Goal: Communication & Community: Connect with others

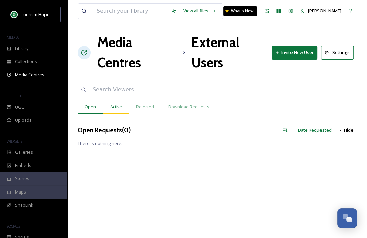
click at [114, 107] on span "Active" at bounding box center [116, 106] width 12 height 6
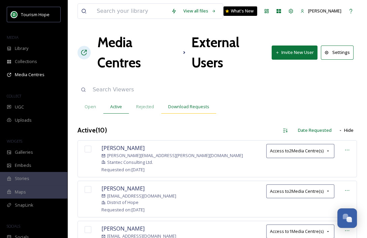
click at [179, 105] on span "Download Requests" at bounding box center [188, 106] width 41 height 6
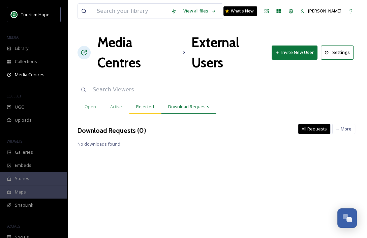
click at [145, 107] on span "Rejected" at bounding box center [145, 106] width 18 height 6
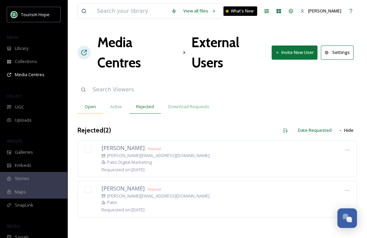
click at [90, 107] on span "Open" at bounding box center [89, 106] width 11 height 6
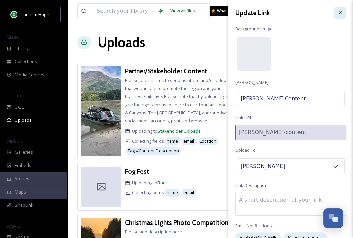
click at [339, 15] on div at bounding box center [340, 13] width 12 height 12
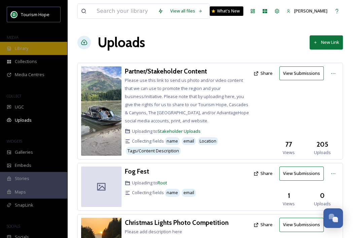
click at [30, 46] on div "Library" at bounding box center [33, 48] width 67 height 13
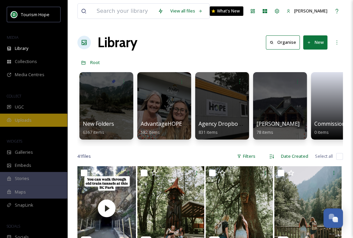
click at [53, 116] on div "Uploads" at bounding box center [33, 119] width 67 height 13
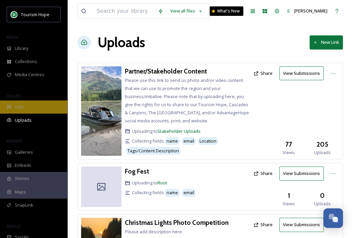
click at [38, 104] on div "UGC" at bounding box center [33, 106] width 67 height 13
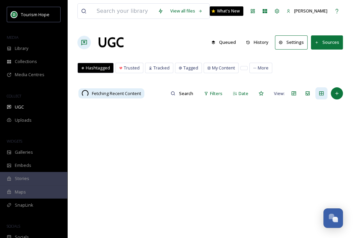
click at [321, 41] on button "Sources" at bounding box center [327, 42] width 32 height 14
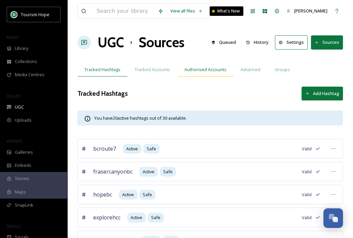
click at [196, 68] on span "Authorised Accounts" at bounding box center [205, 69] width 42 height 6
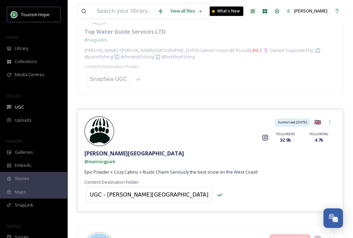
scroll to position [507, 0]
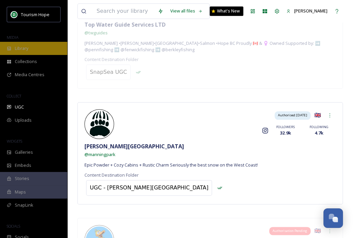
click at [29, 48] on div "Library" at bounding box center [33, 48] width 67 height 13
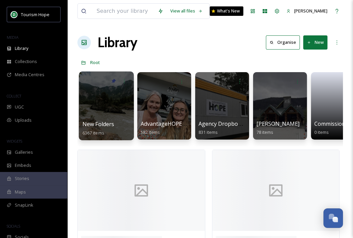
click at [107, 112] on div at bounding box center [106, 105] width 55 height 69
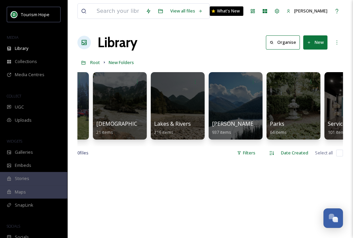
scroll to position [0, 392]
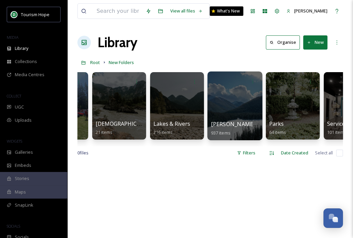
click at [241, 107] on div at bounding box center [234, 105] width 55 height 69
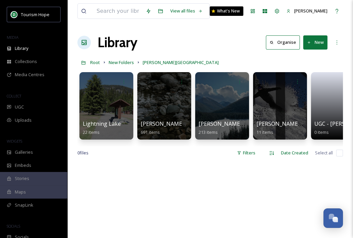
scroll to position [0, 24]
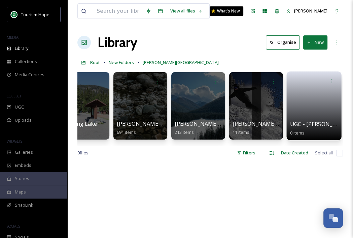
click at [316, 105] on link at bounding box center [314, 103] width 48 height 33
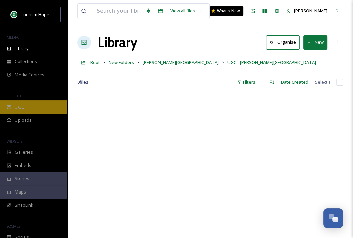
click at [26, 106] on div "UGC" at bounding box center [33, 106] width 67 height 13
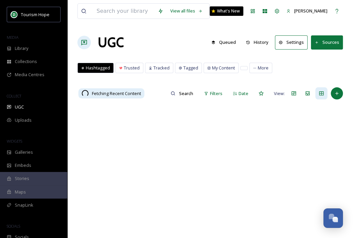
click at [332, 36] on button "Sources" at bounding box center [327, 42] width 32 height 14
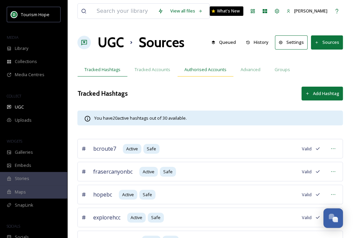
click at [213, 71] on span "Authorised Accounts" at bounding box center [205, 69] width 42 height 6
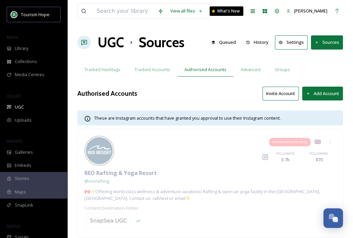
click at [283, 95] on button "Invite Account" at bounding box center [281, 94] width 36 height 14
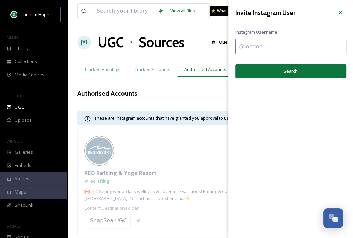
click at [263, 50] on input at bounding box center [290, 46] width 111 height 15
type input "@thefrasercanyon"
click at [275, 68] on button "Search" at bounding box center [290, 71] width 111 height 14
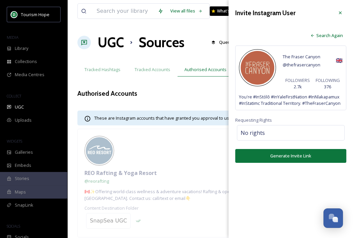
click at [293, 151] on button "Generate Invite Link" at bounding box center [290, 156] width 111 height 14
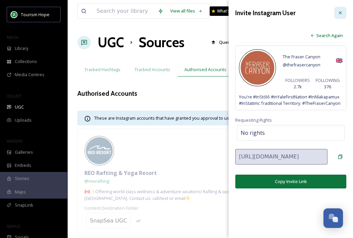
click at [340, 16] on div at bounding box center [340, 13] width 12 height 12
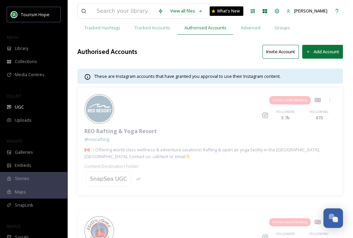
scroll to position [44, 0]
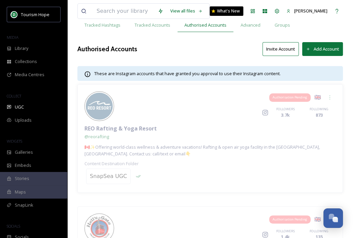
click at [251, 147] on span "🇨🇦✨Offering world-class wellness & adventure vacations! Rafting & open air yoga…" at bounding box center [209, 150] width 251 height 13
drag, startPoint x: 99, startPoint y: 163, endPoint x: 139, endPoint y: 163, distance: 40.1
click at [139, 163] on div "Authorisation Pending 🇬🇧 Instagram FOLLOWERS 3.7k FOLLOWING 873 REO Rafting & Y…" at bounding box center [210, 138] width 266 height 108
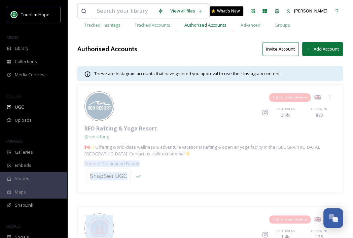
drag, startPoint x: 145, startPoint y: 164, endPoint x: 79, endPoint y: 164, distance: 66.0
click at [79, 164] on div "Authorisation Pending 🇬🇧 Instagram FOLLOWERS 3.7k FOLLOWING 873 REO Rafting & Y…" at bounding box center [210, 138] width 266 height 108
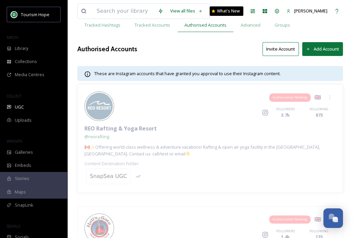
click at [194, 155] on span "🇨🇦✨Offering world-class wellness & adventure vacations! Rafting & open air yoga…" at bounding box center [209, 150] width 251 height 13
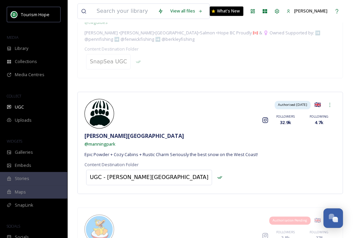
scroll to position [0, 0]
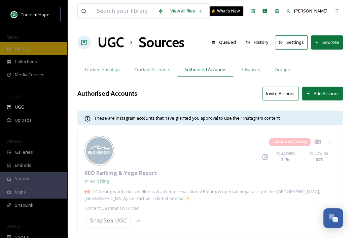
click at [28, 52] on div "Library" at bounding box center [33, 48] width 67 height 13
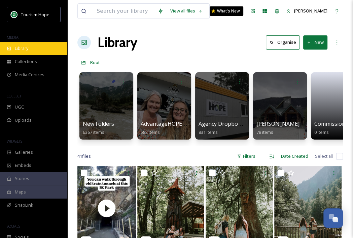
click at [32, 51] on div "Library" at bounding box center [33, 48] width 67 height 13
